Goal: Task Accomplishment & Management: Manage account settings

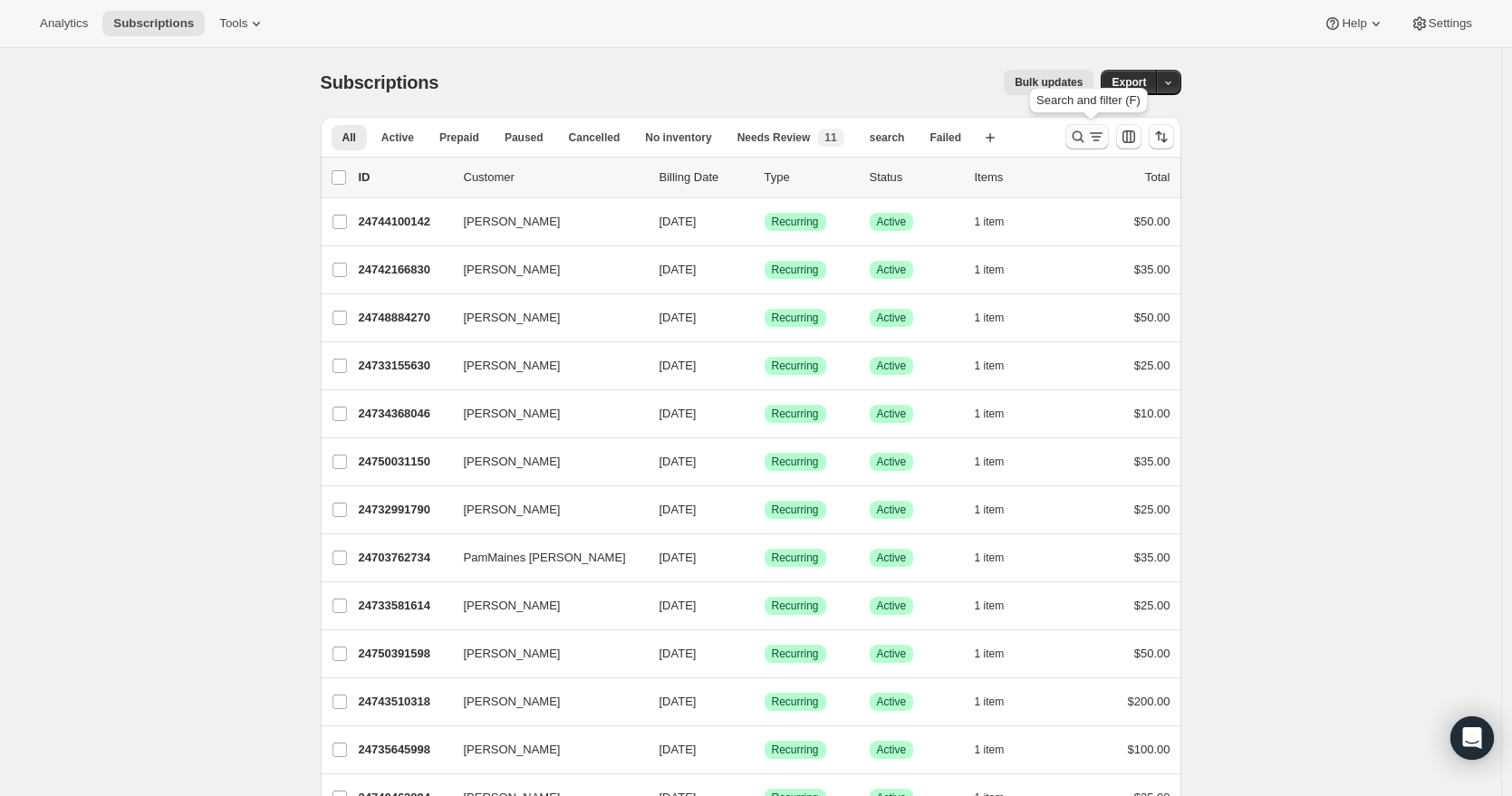
click at [1085, 132] on icon "Search and filter results" at bounding box center [1078, 137] width 18 height 18
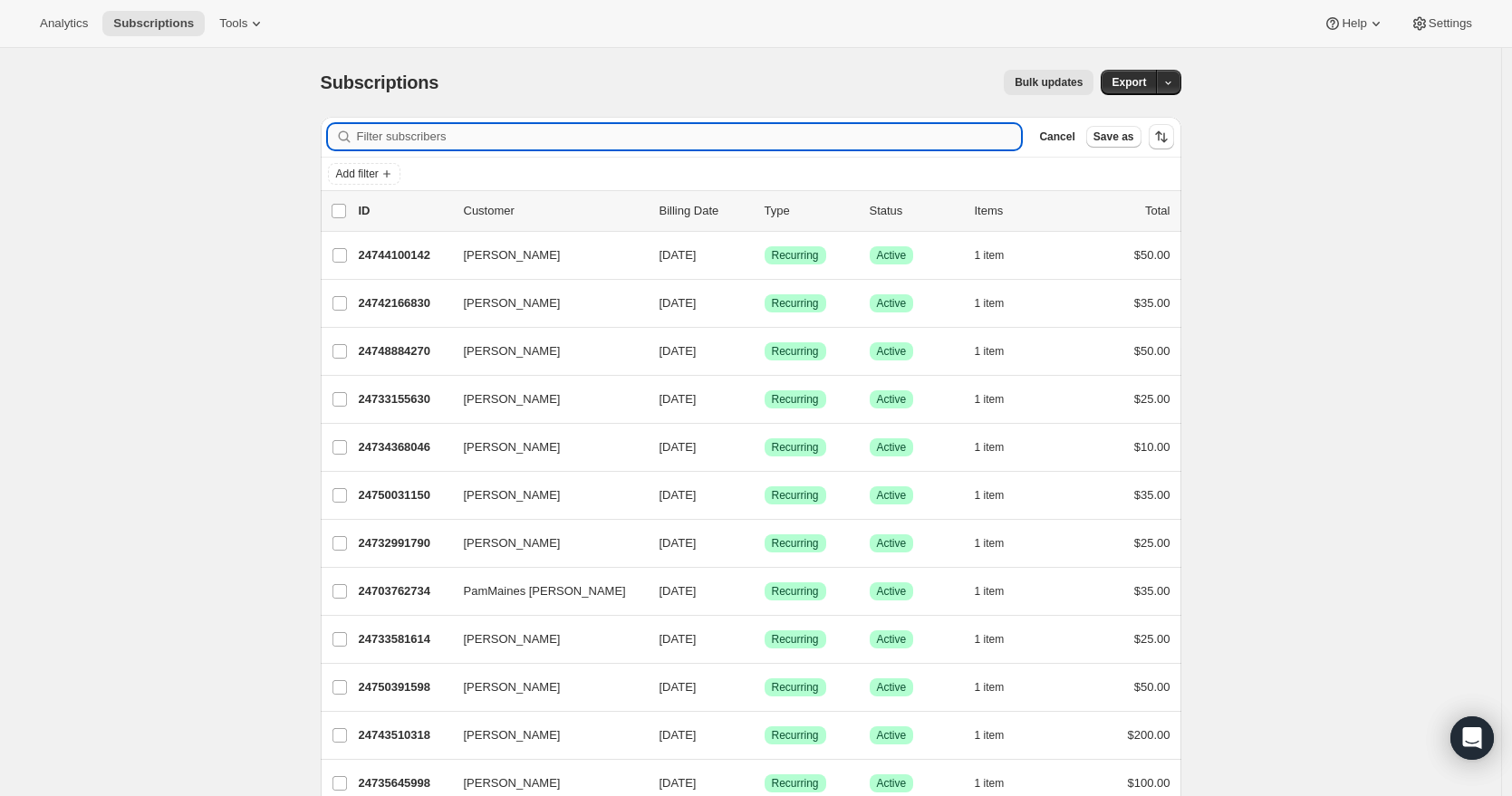
click at [532, 136] on input "Filter subscribers" at bounding box center [690, 137] width 665 height 26
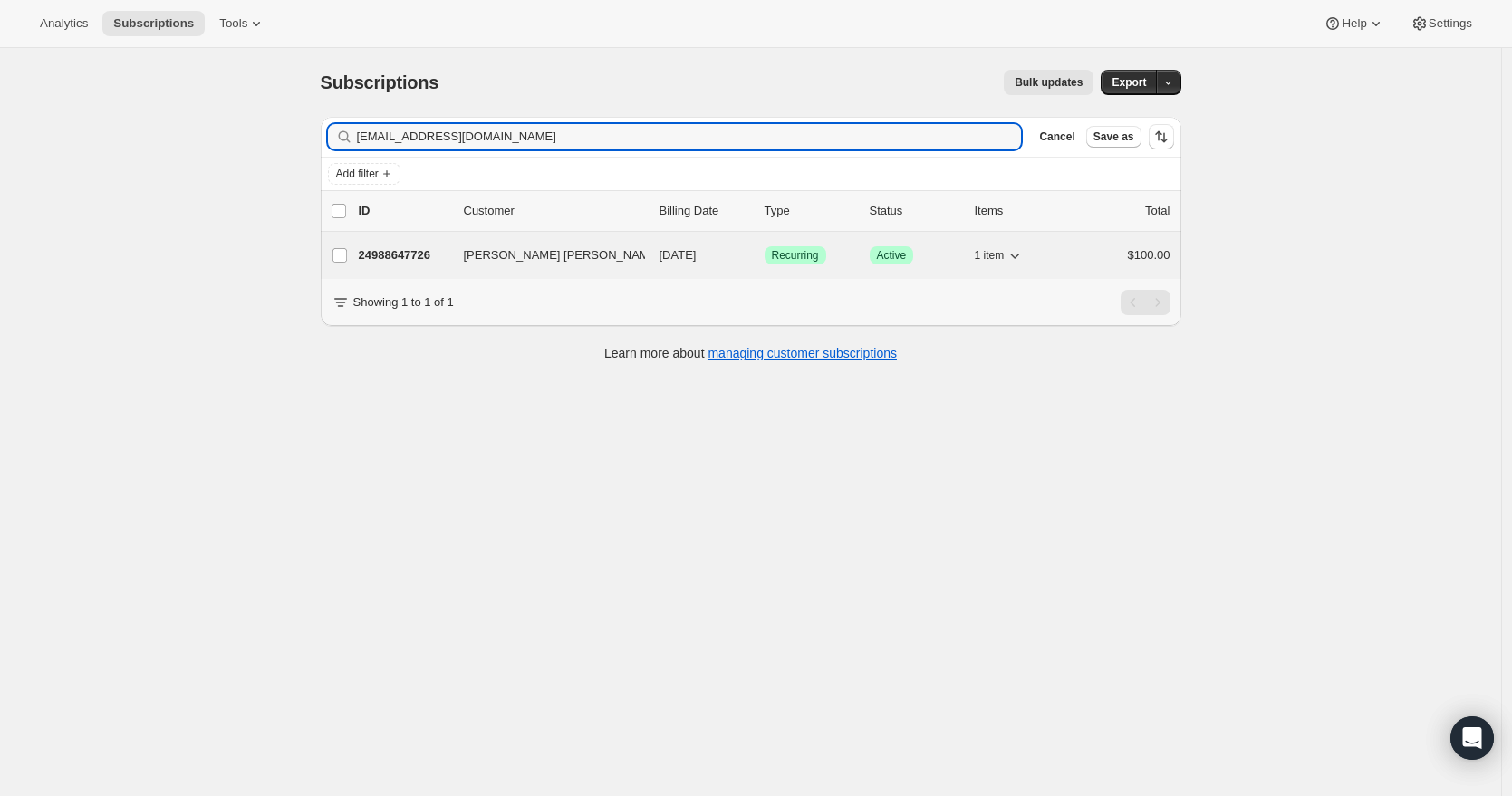
type input "[EMAIL_ADDRESS][DOMAIN_NAME]"
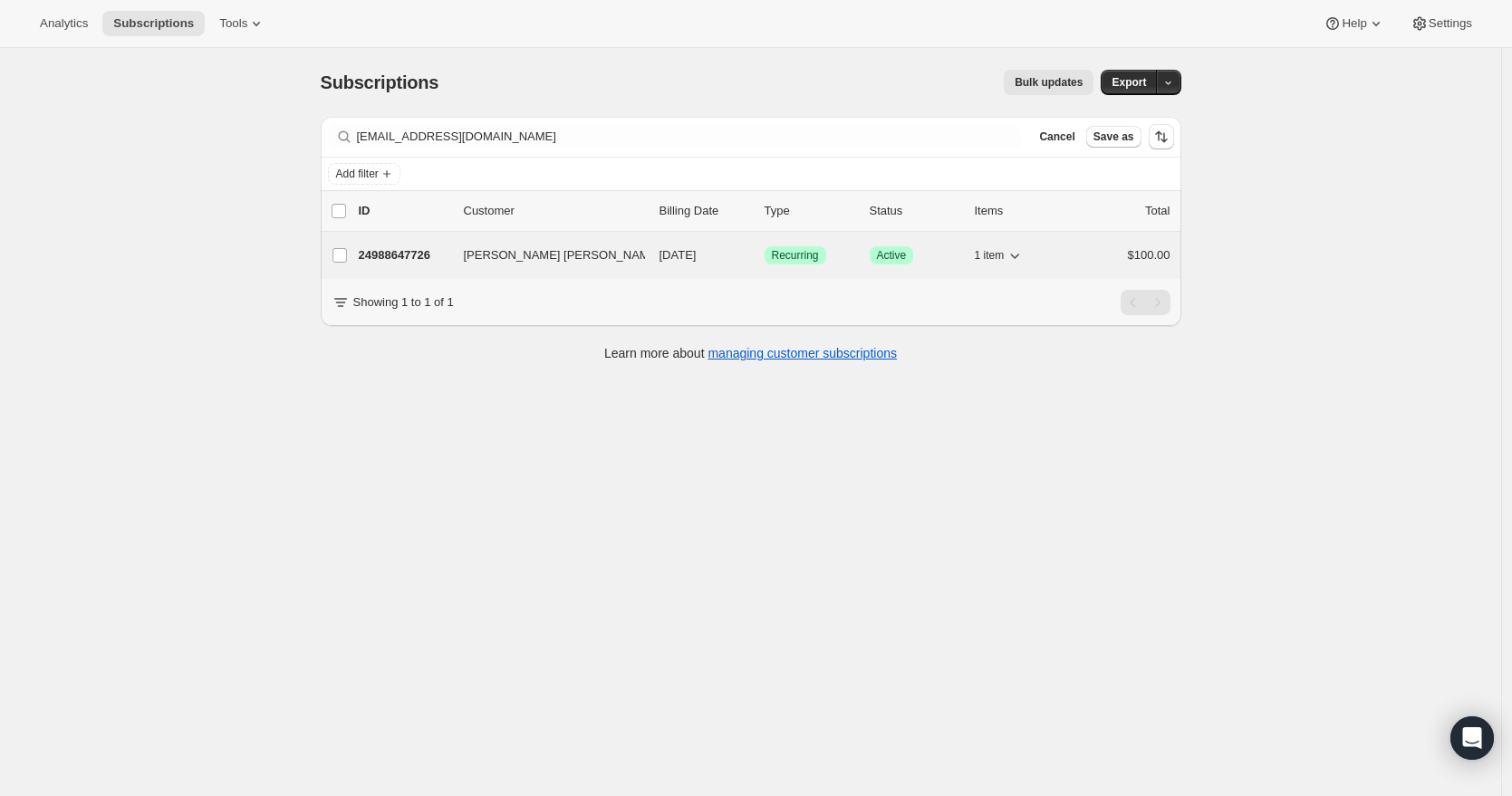
click at [593, 259] on button "[PERSON_NAME] [PERSON_NAME]" at bounding box center [543, 255] width 181 height 29
click at [416, 257] on p "24988647726" at bounding box center [403, 255] width 90 height 18
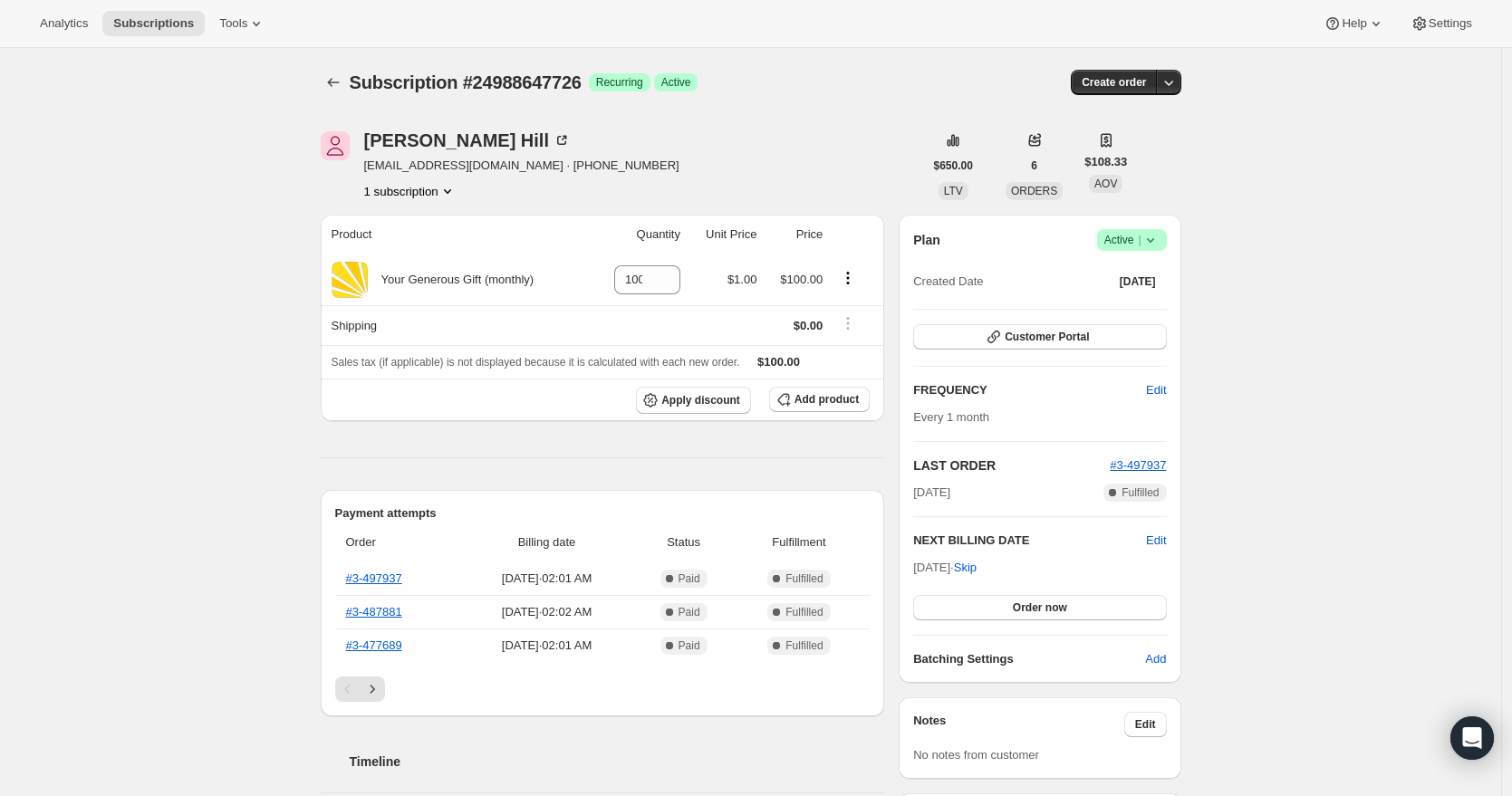
click at [1154, 241] on icon at bounding box center [1151, 240] width 18 height 18
click at [1144, 300] on span "Cancel subscription" at bounding box center [1131, 307] width 102 height 14
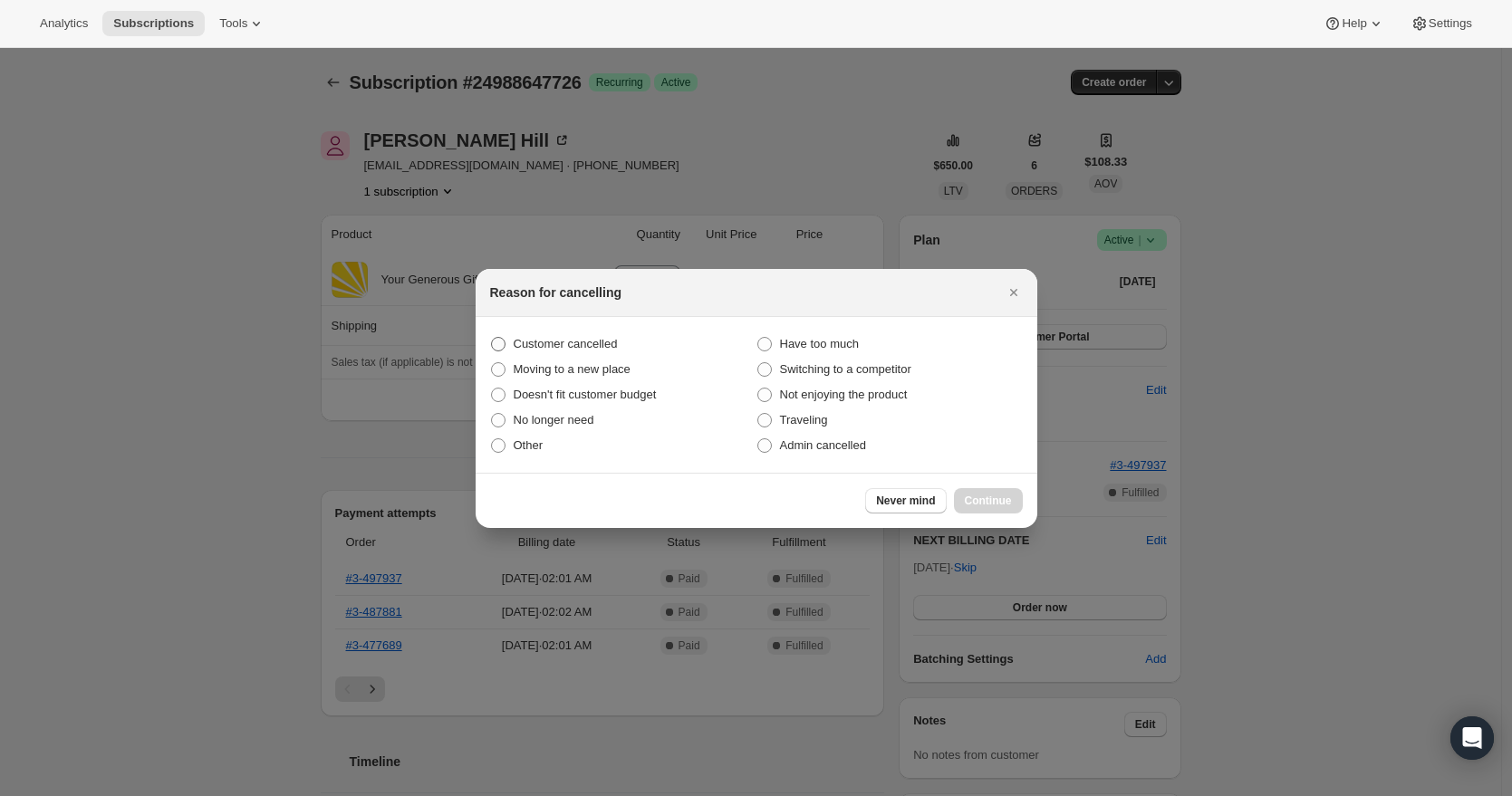
click at [570, 346] on span "Customer cancelled" at bounding box center [565, 343] width 104 height 14
click at [491, 337] on input "Customer cancelled" at bounding box center [491, 336] width 1 height 1
radio input "true"
click at [975, 501] on span "Continue" at bounding box center [988, 500] width 47 height 15
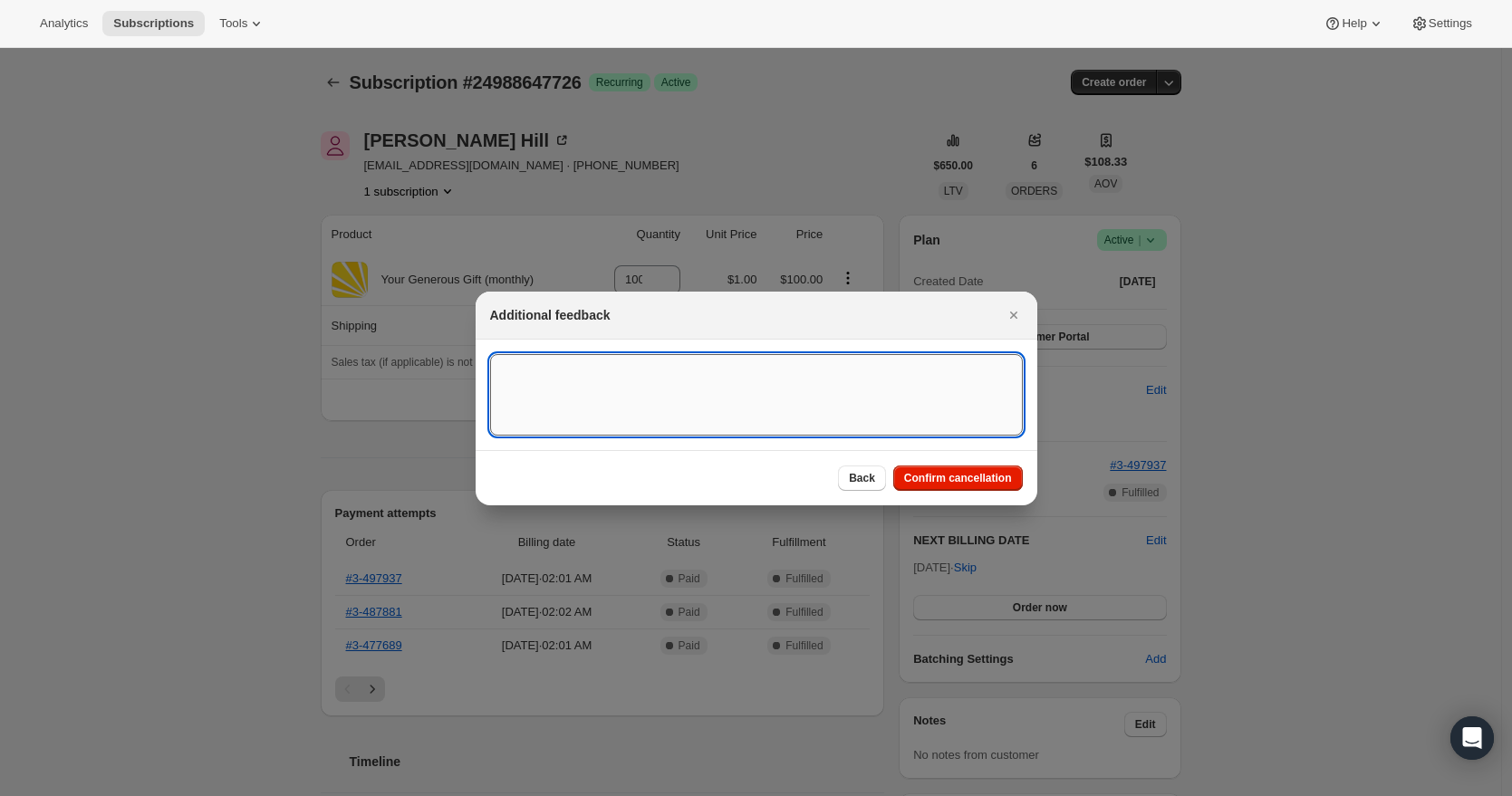
click at [570, 388] on textarea ":rbu:" at bounding box center [756, 395] width 533 height 81
drag, startPoint x: 935, startPoint y: 368, endPoint x: 377, endPoint y: 362, distance: 558.0
type textarea "[DATE] RR - Canceled Recurring Donation per partners req to MM"
click at [988, 480] on span "Confirm cancellation" at bounding box center [958, 477] width 108 height 15
